Goal: Task Accomplishment & Management: Manage account settings

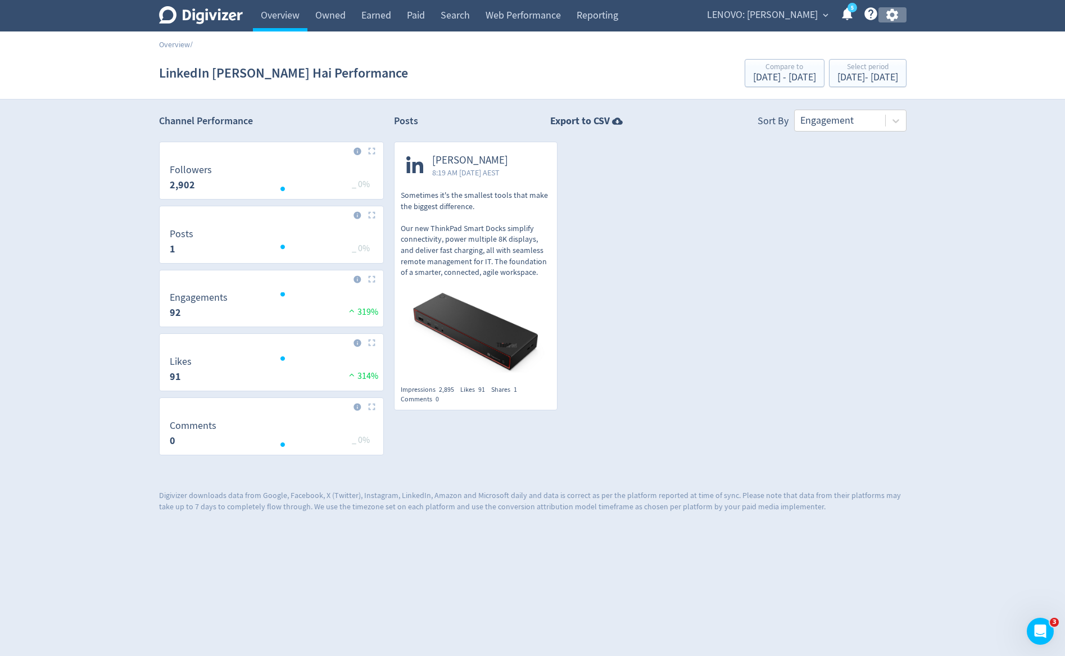
click at [893, 17] on icon "button" at bounding box center [892, 15] width 12 height 12
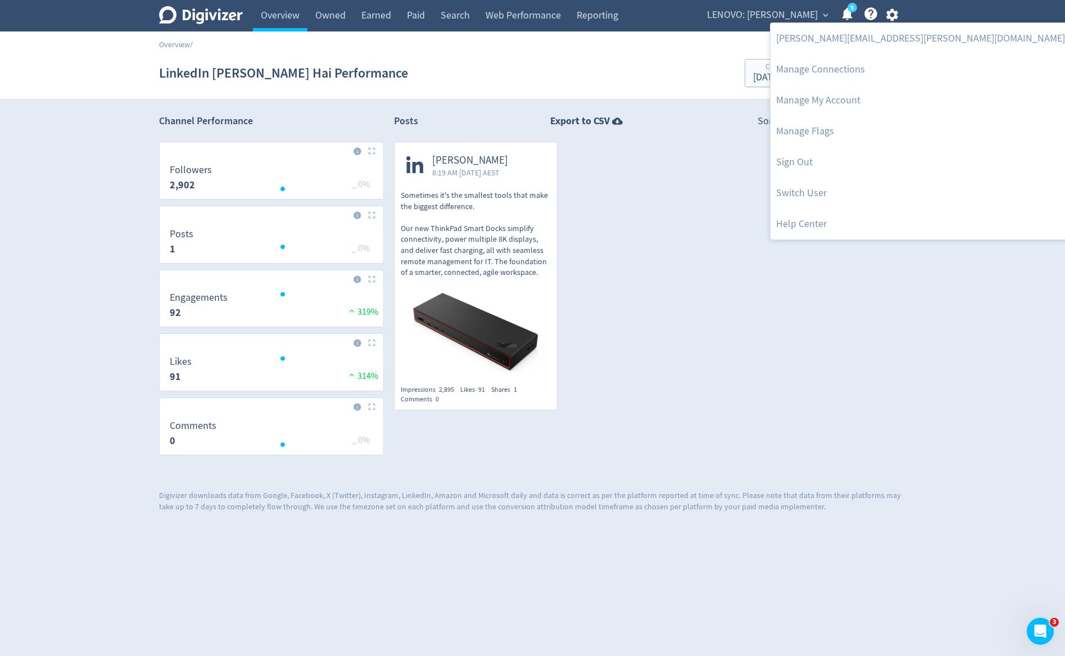
click at [791, 13] on div at bounding box center [532, 328] width 1065 height 656
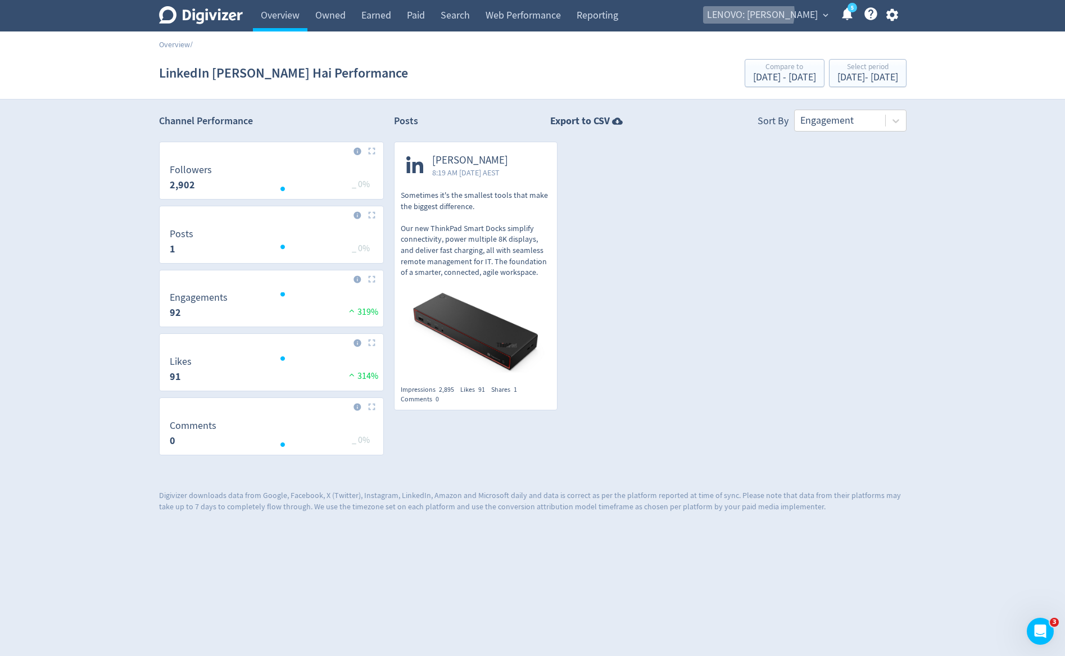
click at [791, 13] on span "LENOVO: [PERSON_NAME]" at bounding box center [762, 15] width 111 height 18
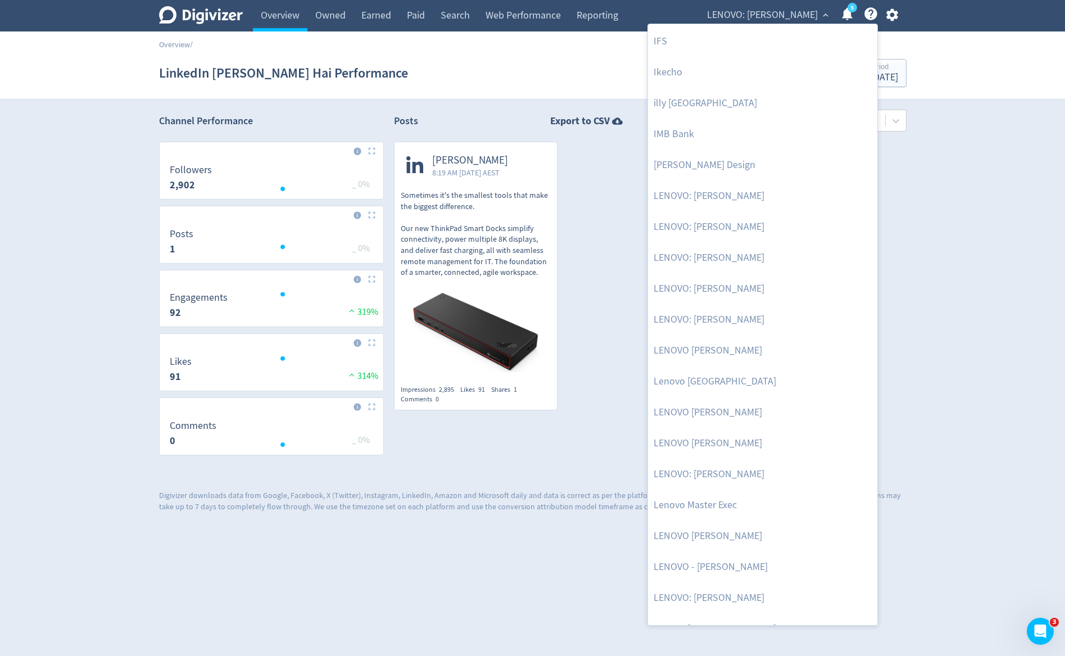
scroll to position [1003, 0]
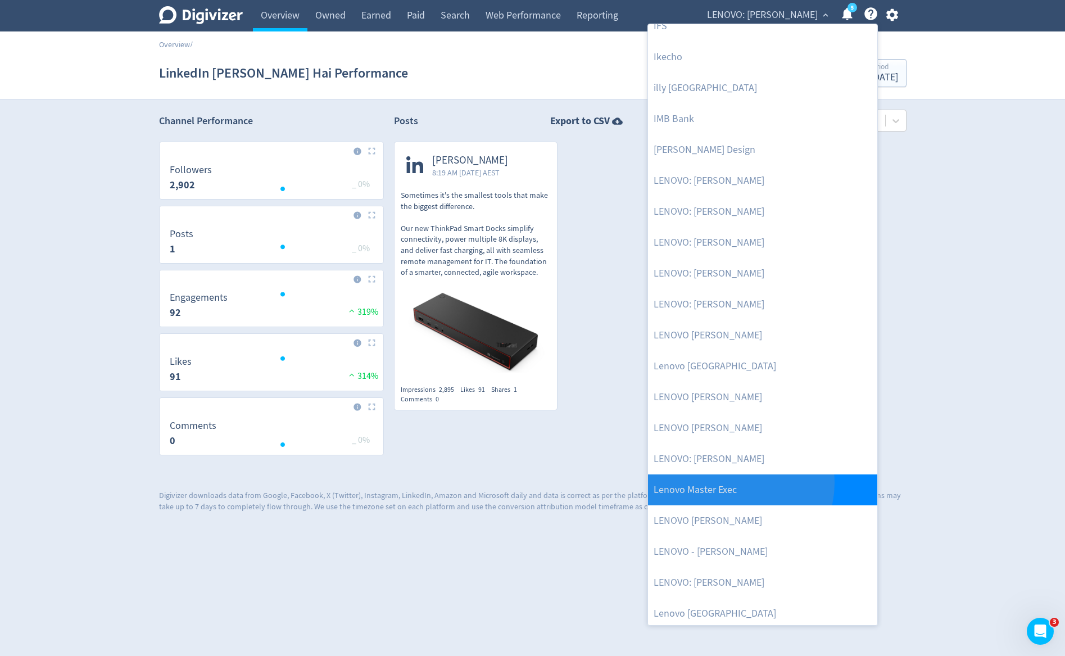
click at [735, 482] on link "Lenovo Master Exec" at bounding box center [762, 489] width 229 height 31
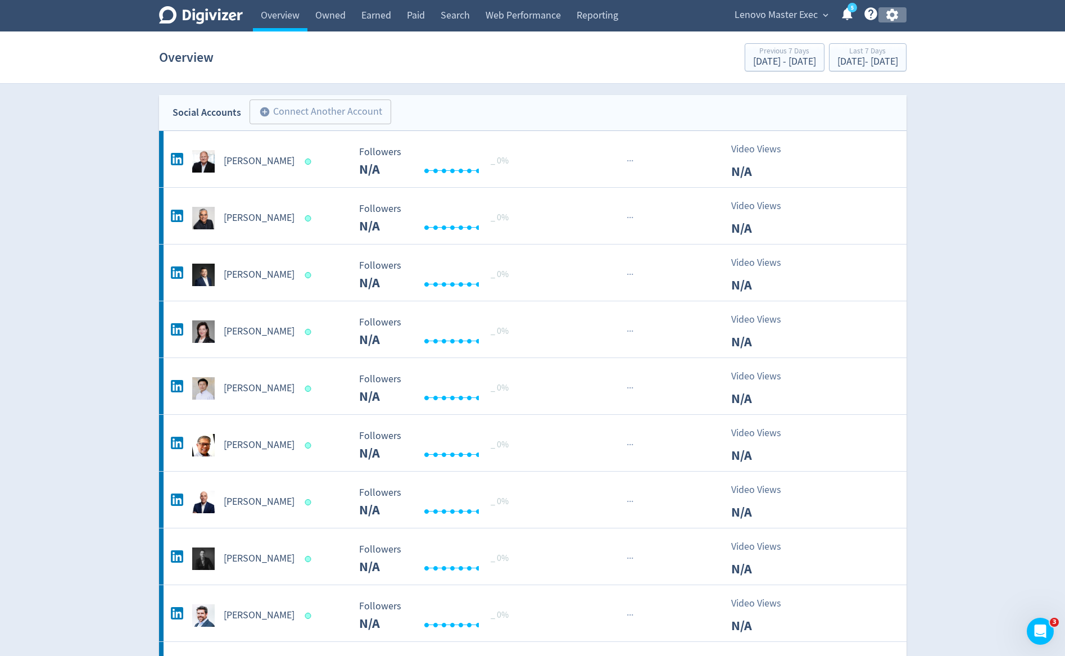
click at [891, 16] on icon "button" at bounding box center [891, 14] width 15 height 15
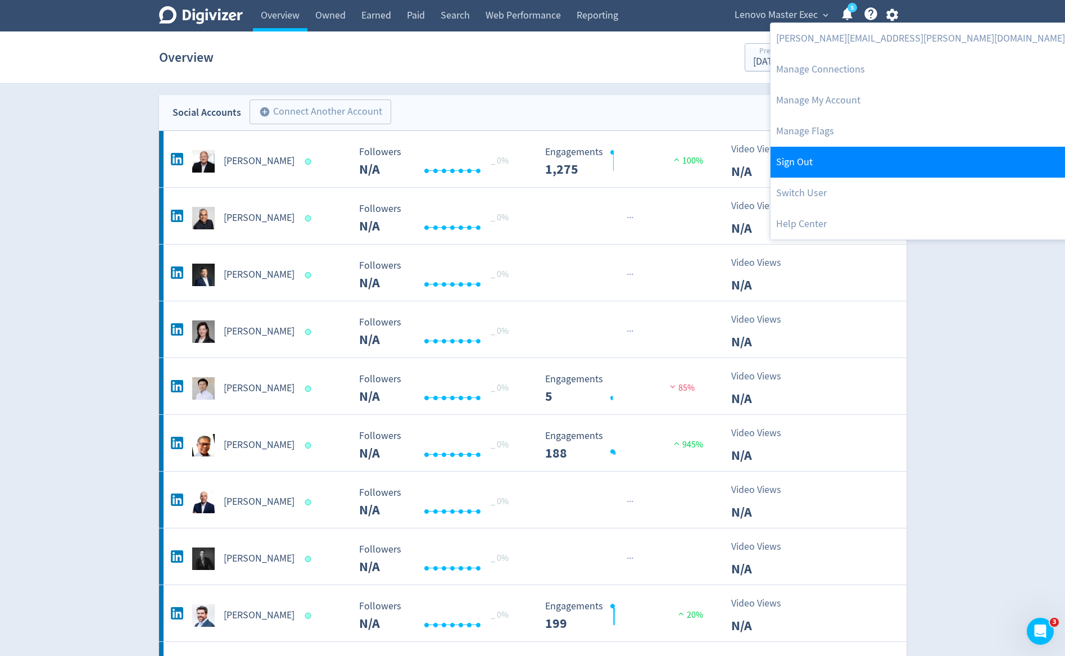
click at [823, 173] on link "Sign Out" at bounding box center [920, 162] width 300 height 31
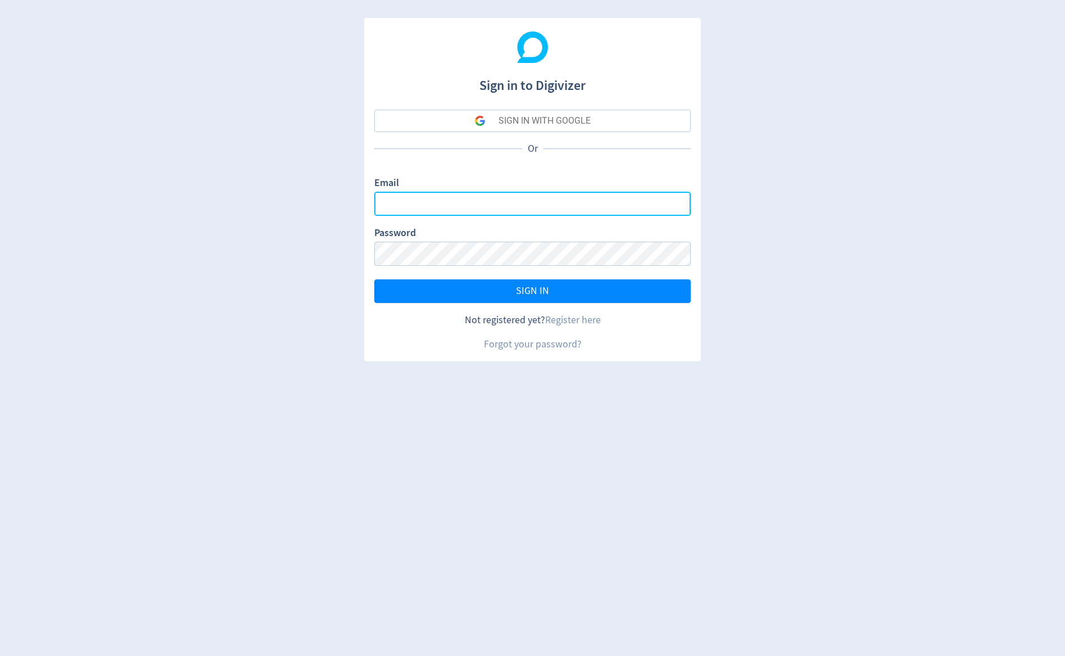
type input "[PERSON_NAME][EMAIL_ADDRESS][PERSON_NAME][DOMAIN_NAME]"
